Goal: Task Accomplishment & Management: Manage account settings

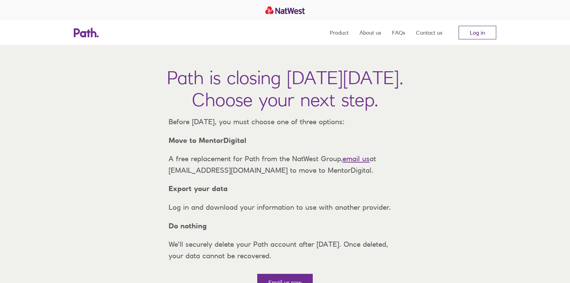
click at [475, 35] on link "Log in" at bounding box center [478, 33] width 38 height 14
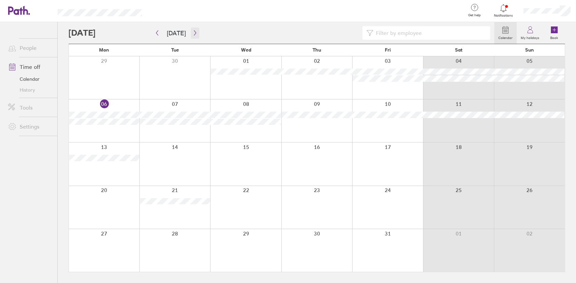
click at [192, 35] on icon "button" at bounding box center [194, 32] width 5 height 5
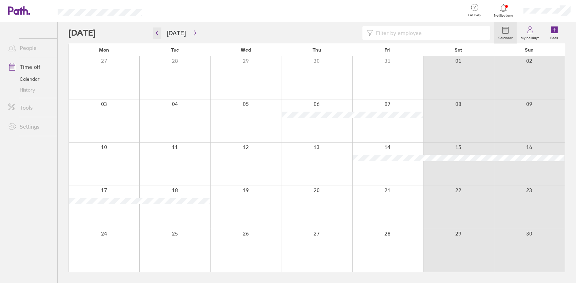
click at [158, 32] on icon "button" at bounding box center [156, 32] width 5 height 5
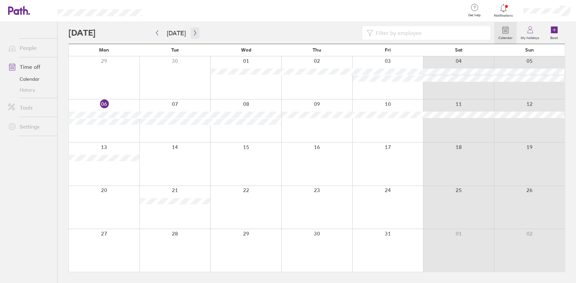
click at [192, 33] on icon "button" at bounding box center [194, 32] width 5 height 5
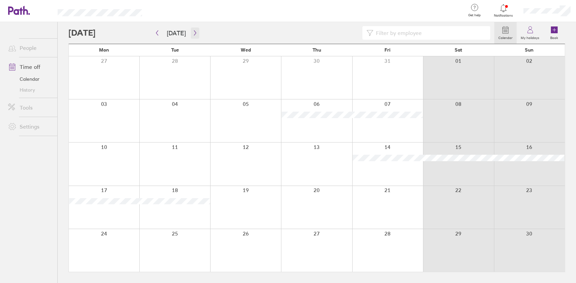
click at [192, 30] on icon "button" at bounding box center [194, 32] width 5 height 5
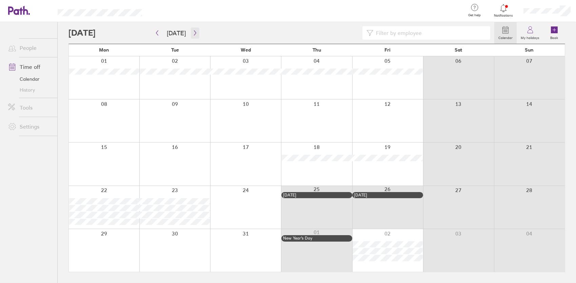
click at [192, 30] on icon "button" at bounding box center [194, 32] width 5 height 5
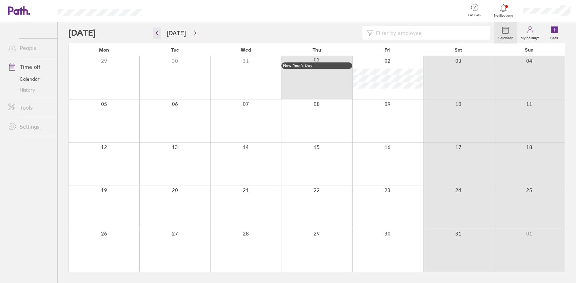
click at [156, 34] on icon "button" at bounding box center [156, 32] width 5 height 5
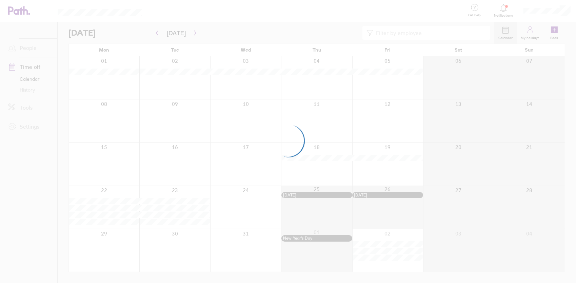
click at [529, 30] on div at bounding box center [288, 141] width 576 height 283
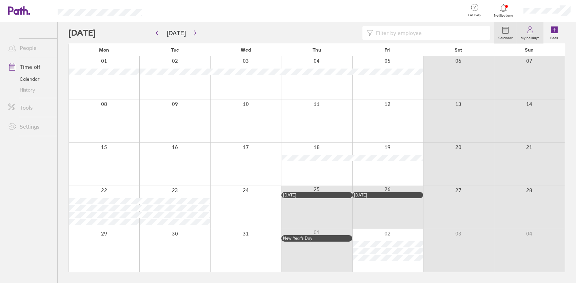
click at [529, 30] on icon at bounding box center [530, 30] width 8 height 8
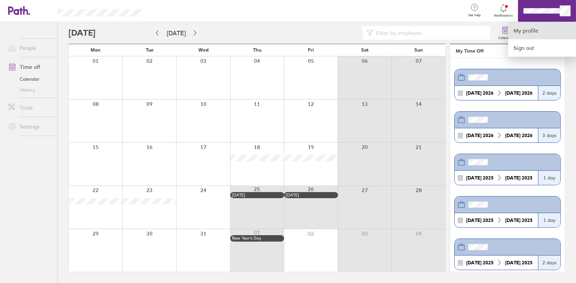
click at [523, 35] on link "My profile" at bounding box center [542, 30] width 68 height 17
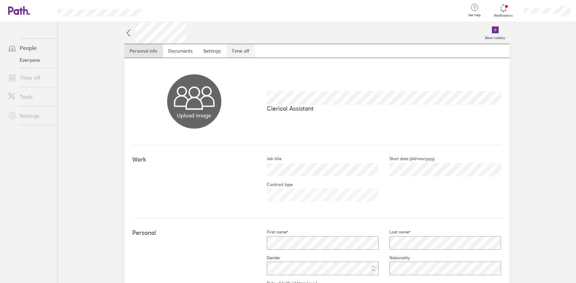
click at [243, 53] on link "Time off" at bounding box center [240, 51] width 28 height 14
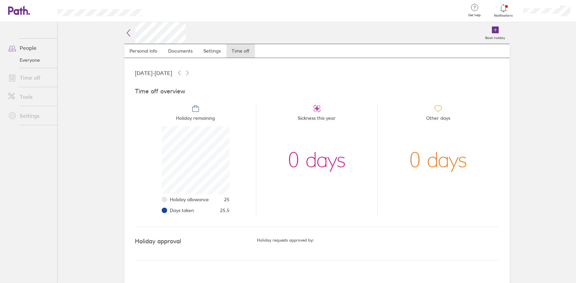
scroll to position [68, 68]
